Goal: Task Accomplishment & Management: Complete application form

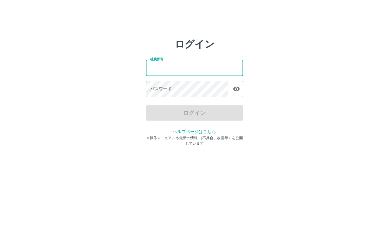
click at [154, 72] on input "社員番号" at bounding box center [194, 68] width 97 height 16
type input "*******"
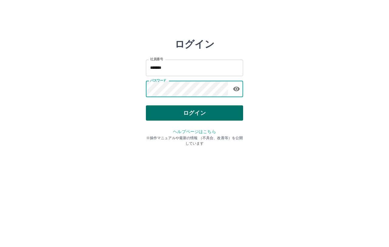
click at [174, 111] on button "ログイン" at bounding box center [194, 112] width 97 height 15
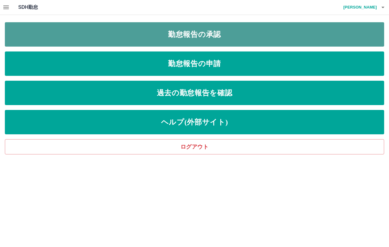
click at [221, 36] on link "勤怠報告の承認" at bounding box center [194, 34] width 379 height 24
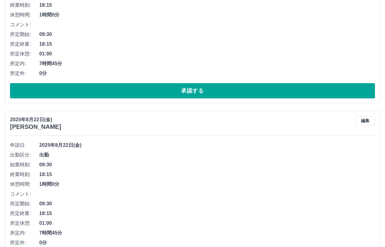
scroll to position [122, 0]
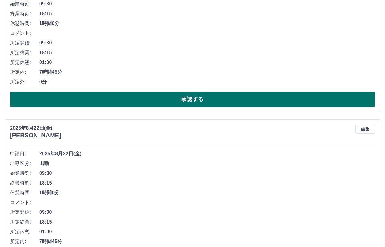
click at [198, 99] on button "承認する" at bounding box center [192, 99] width 365 height 15
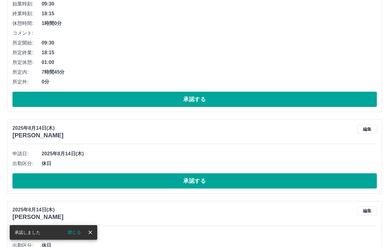
scroll to position [0, 0]
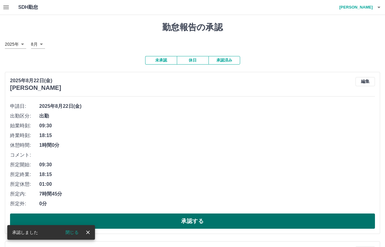
click at [193, 218] on button "承認する" at bounding box center [192, 220] width 365 height 15
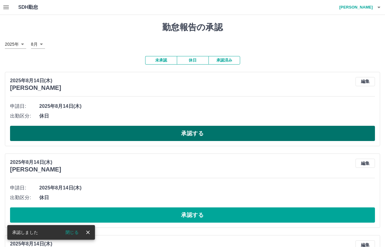
click at [198, 129] on button "承認する" at bounding box center [192, 133] width 365 height 15
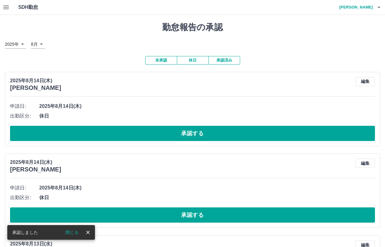
click at [198, 129] on button "承認する" at bounding box center [192, 133] width 365 height 15
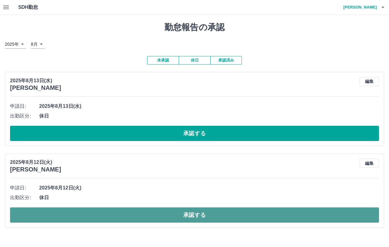
click at [200, 215] on button "承認する" at bounding box center [194, 214] width 369 height 15
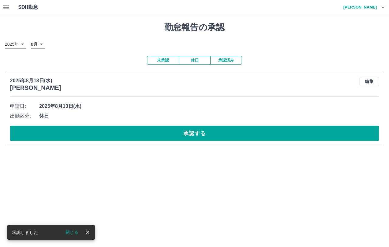
click at [2, 8] on icon "button" at bounding box center [5, 7] width 7 height 7
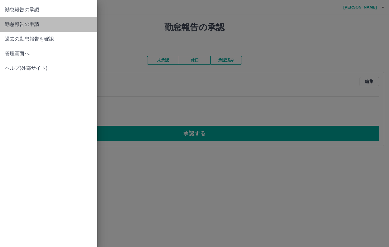
click at [12, 24] on span "勤怠報告の申請" at bounding box center [49, 24] width 88 height 7
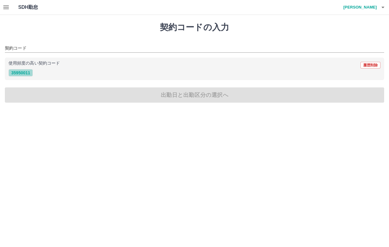
click at [30, 72] on button "35950011" at bounding box center [21, 72] width 24 height 7
type input "********"
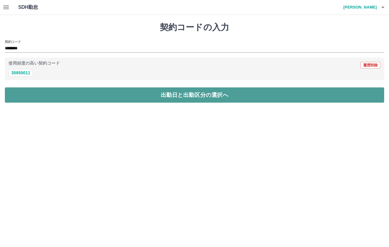
click at [162, 95] on button "出勤日と出勤区分の選択へ" at bounding box center [194, 94] width 379 height 15
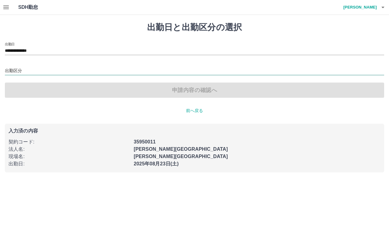
click at [19, 67] on input "出勤区分" at bounding box center [194, 71] width 379 height 8
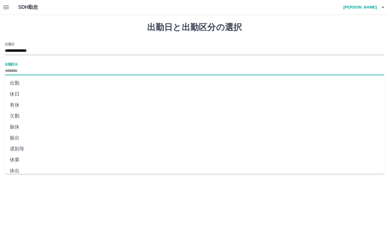
click at [19, 85] on li "出勤" at bounding box center [194, 83] width 379 height 11
type input "**"
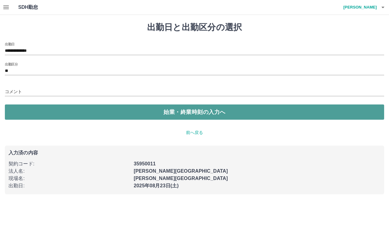
click at [170, 114] on button "始業・終業時刻の入力へ" at bounding box center [194, 111] width 379 height 15
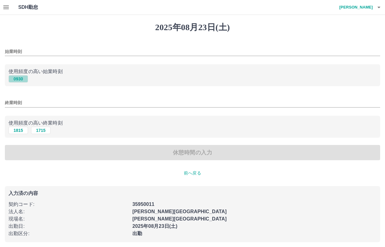
click at [19, 80] on button "0930" at bounding box center [18, 78] width 19 height 7
type input "****"
click at [39, 133] on button "1715" at bounding box center [40, 129] width 19 height 7
type input "****"
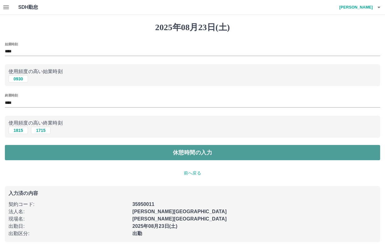
click at [186, 152] on button "休憩時間の入力" at bounding box center [192, 152] width 375 height 15
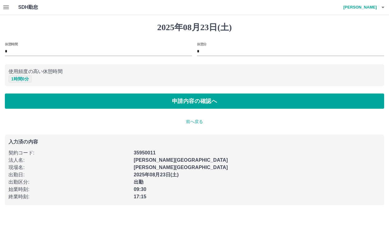
click at [23, 81] on button "1 時間 0 分" at bounding box center [20, 78] width 23 height 7
type input "*"
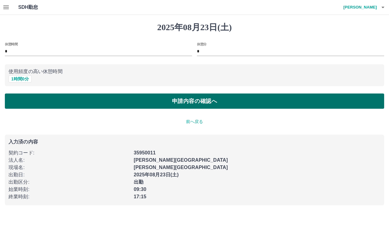
click at [198, 103] on button "申請内容の確認へ" at bounding box center [194, 100] width 379 height 15
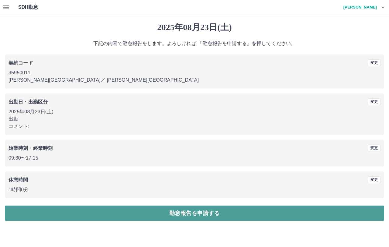
click at [196, 216] on button "勤怠報告を申請する" at bounding box center [194, 212] width 379 height 15
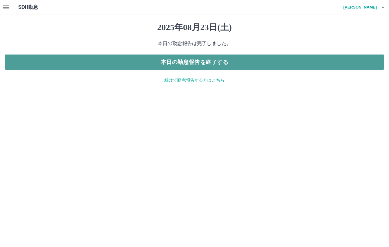
click at [216, 64] on button "本日の勤怠報告を終了する" at bounding box center [194, 61] width 379 height 15
